Goal: Information Seeking & Learning: Learn about a topic

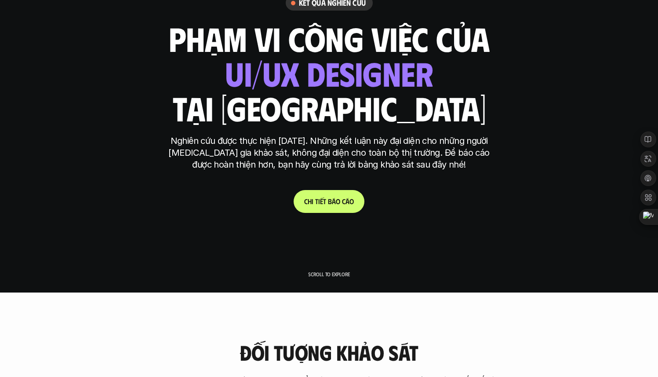
scroll to position [361, 0]
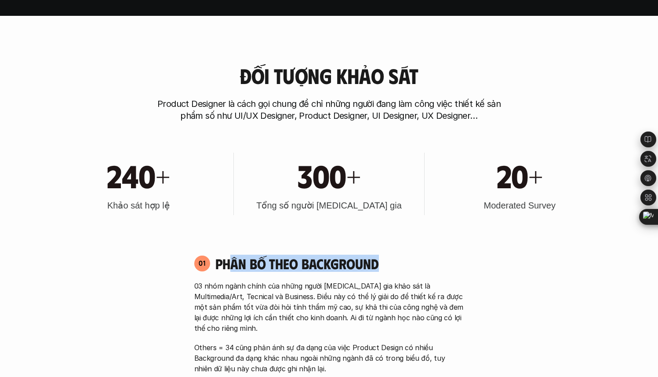
drag, startPoint x: 405, startPoint y: 269, endPoint x: 232, endPoint y: 258, distance: 173.5
click at [232, 258] on h4 "Phân bố theo background" at bounding box center [339, 263] width 249 height 17
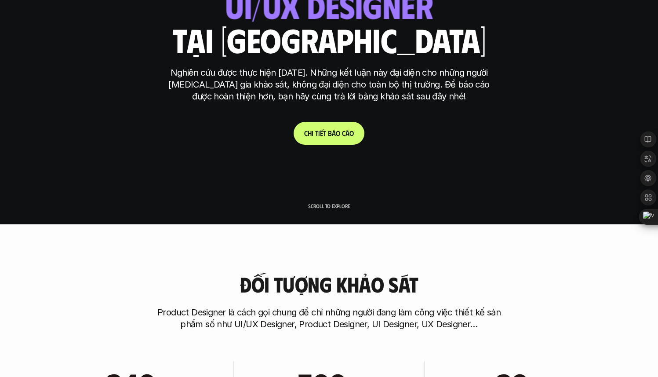
scroll to position [11, 0]
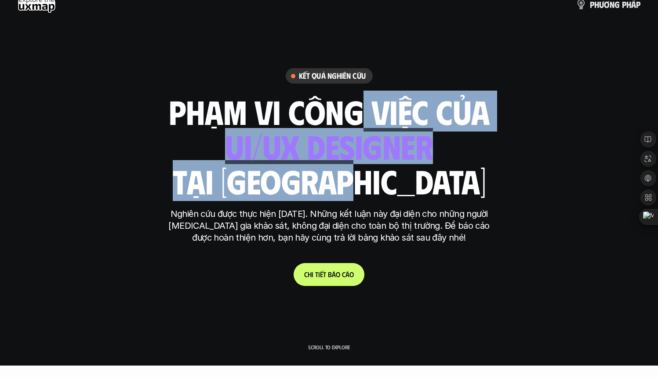
drag, startPoint x: 339, startPoint y: 125, endPoint x: 404, endPoint y: 177, distance: 83.1
click at [404, 177] on div "phạm vi công việc của ui designer ui/ux designer product designer [DEMOGRAPHIC_…" at bounding box center [329, 146] width 321 height 103
click at [404, 177] on h1 "tại [GEOGRAPHIC_DATA]" at bounding box center [328, 180] width 313 height 37
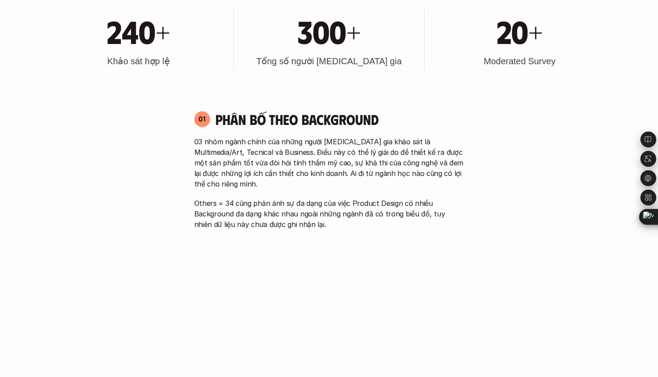
scroll to position [550, 0]
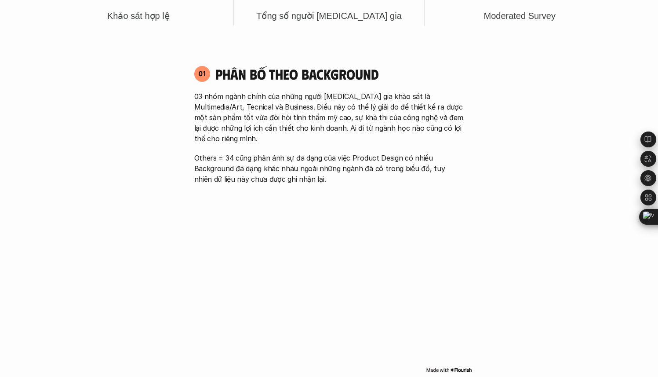
click at [455, 366] on img at bounding box center [449, 369] width 46 height 7
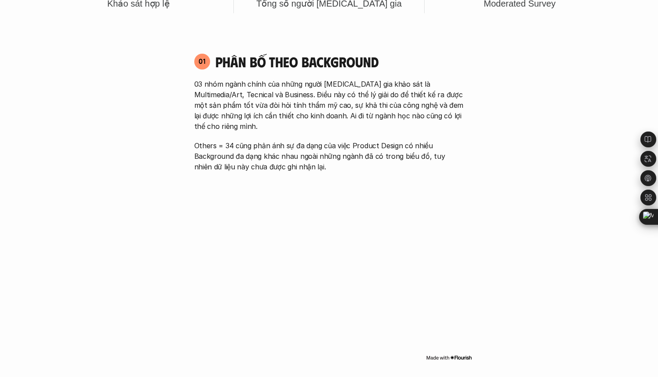
scroll to position [838, 0]
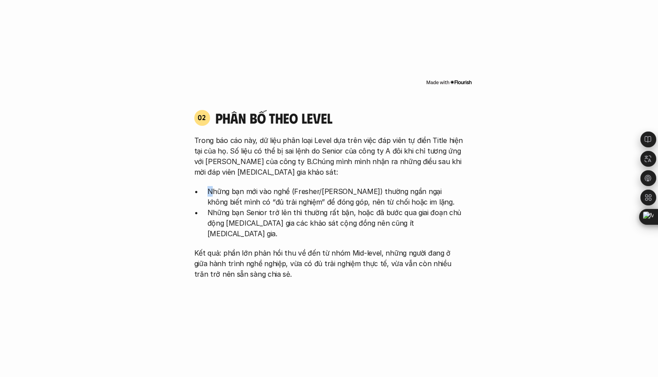
drag, startPoint x: 205, startPoint y: 178, endPoint x: 210, endPoint y: 178, distance: 5.3
click at [210, 186] on ul "Những bạn mới vào nghề (Fresher/[PERSON_NAME]) thường ngần ngại không biết mình…" at bounding box center [329, 212] width 270 height 53
click at [360, 207] on p "Những bạn Senior trở lên thì thường rất bận, hoặc đã bước qua giai đoạn chủ độn…" at bounding box center [335, 223] width 257 height 32
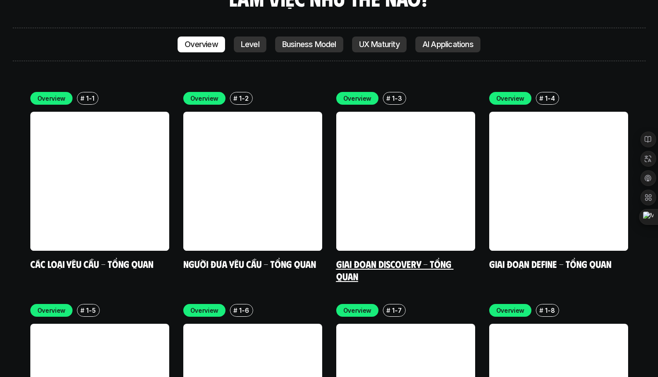
scroll to position [2405, 0]
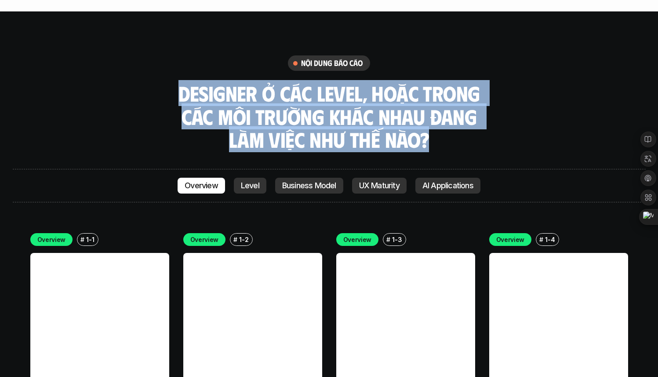
drag, startPoint x: 441, startPoint y: 25, endPoint x: 442, endPoint y: 82, distance: 56.3
click at [442, 82] on div "nội dung báo cáo Designer ở các level, hoặc trong các môi trường khác nhau đang…" at bounding box center [329, 103] width 633 height 96
click at [442, 82] on h3 "Designer ở các level, hoặc trong các môi trường khác nhau đang làm việc như thế…" at bounding box center [329, 116] width 308 height 69
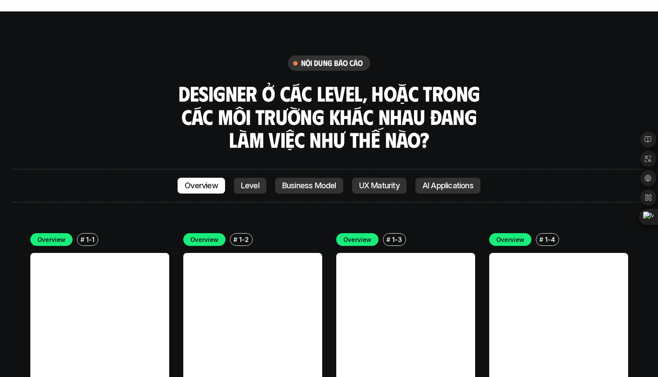
click at [251, 181] on p "Level" at bounding box center [250, 185] width 18 height 9
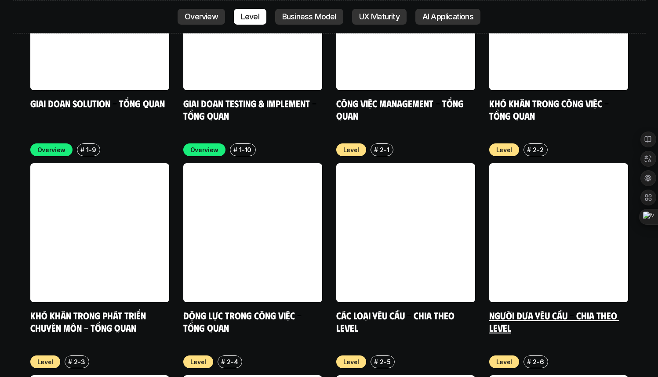
scroll to position [3241, 0]
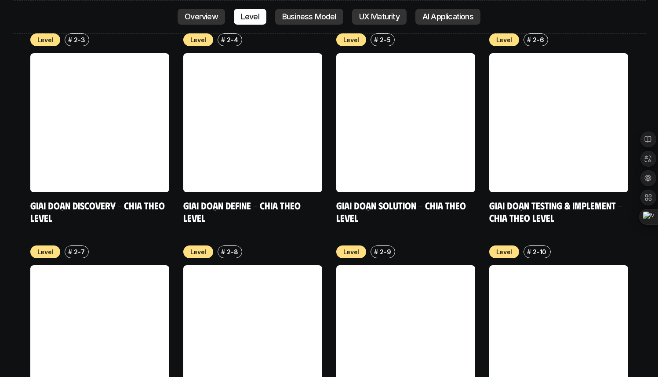
click at [533, 247] on p "2-10" at bounding box center [540, 251] width 14 height 9
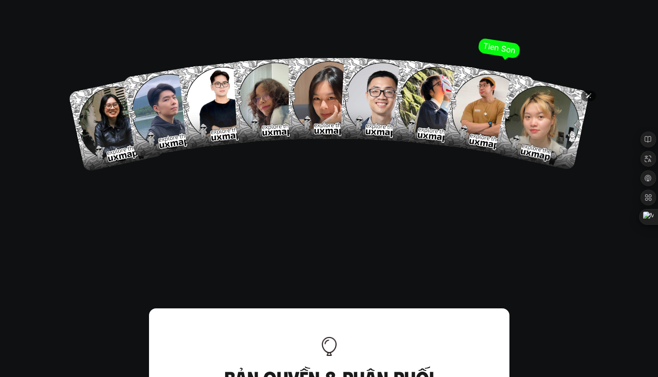
scroll to position [5356, 0]
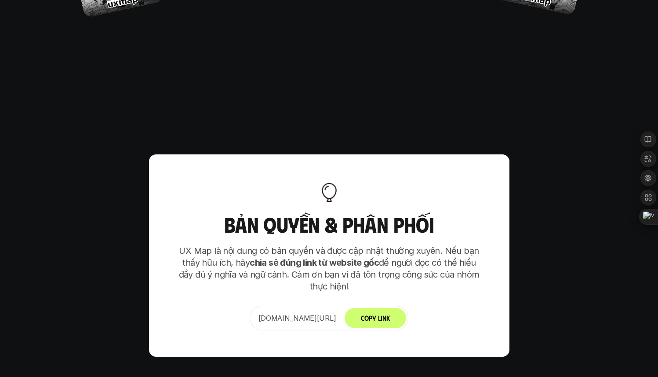
click at [332, 306] on div "[DOMAIN_NAME][URL] Copy Link" at bounding box center [329, 318] width 159 height 25
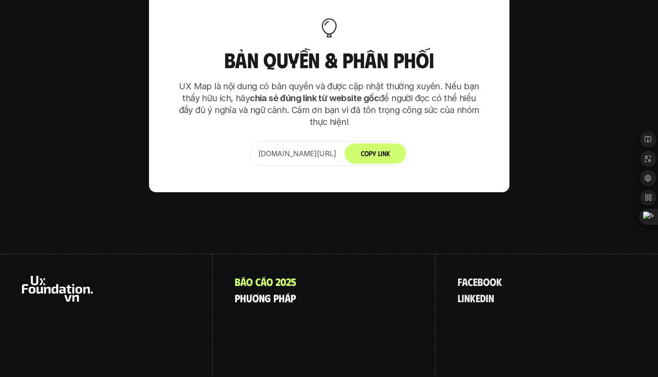
click at [254, 292] on p "p h ư ơ n g p h á p" at bounding box center [265, 297] width 61 height 11
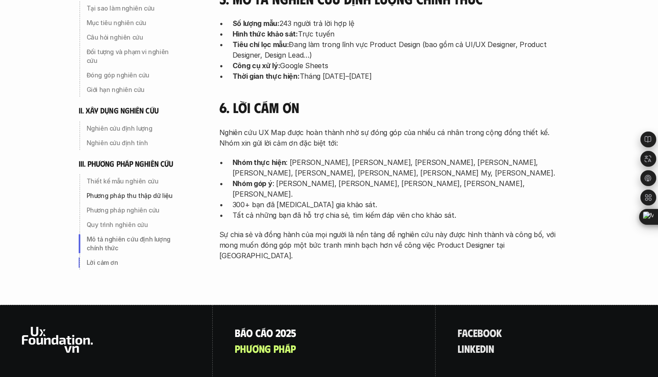
scroll to position [2859, 0]
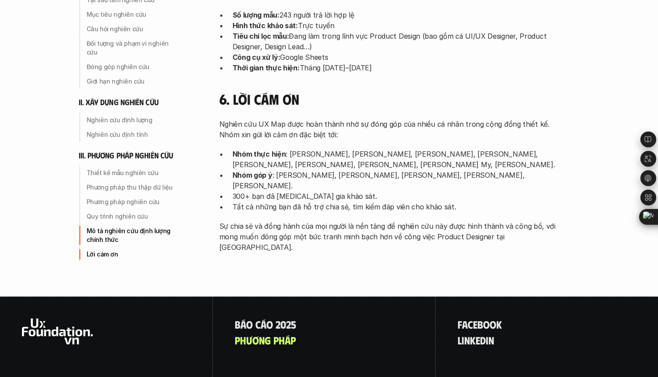
click at [468, 296] on div "f a c e b o o k l i n k e d i n" at bounding box center [547, 373] width 222 height 155
click at [466, 318] on p "f a c e b o o k" at bounding box center [480, 323] width 44 height 11
click at [468, 318] on p "f a c e b o o k" at bounding box center [480, 323] width 44 height 11
